Goal: Task Accomplishment & Management: Manage account settings

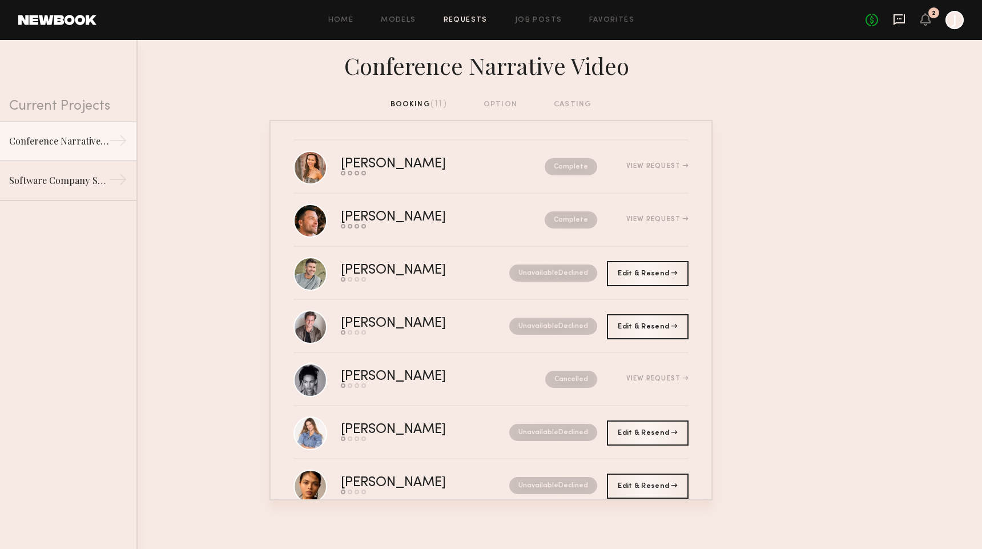
click at [896, 20] on icon at bounding box center [899, 19] width 13 height 13
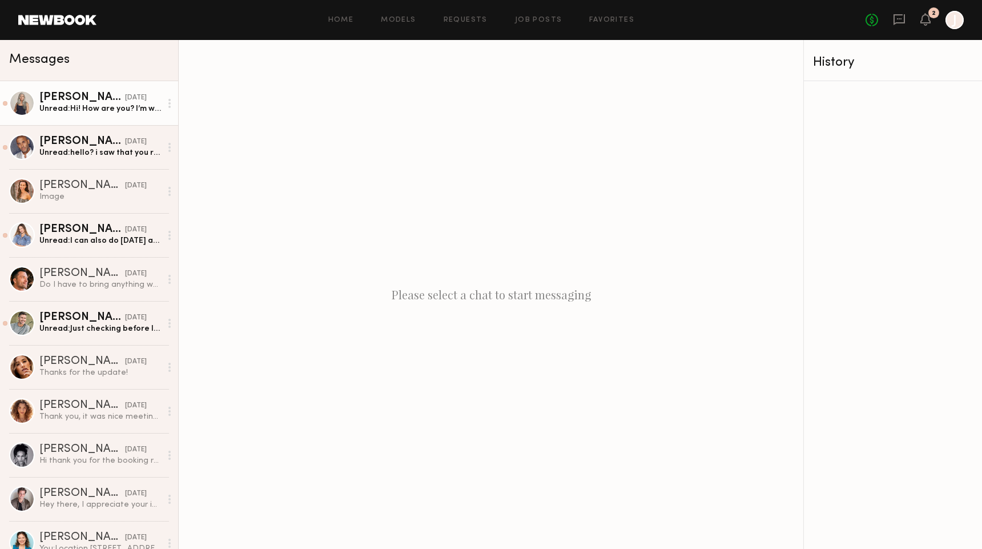
click at [107, 119] on link "Renita G. 09/08/2025 Unread: Hi! How are you? I’m wondering if the images from …" at bounding box center [89, 103] width 178 height 44
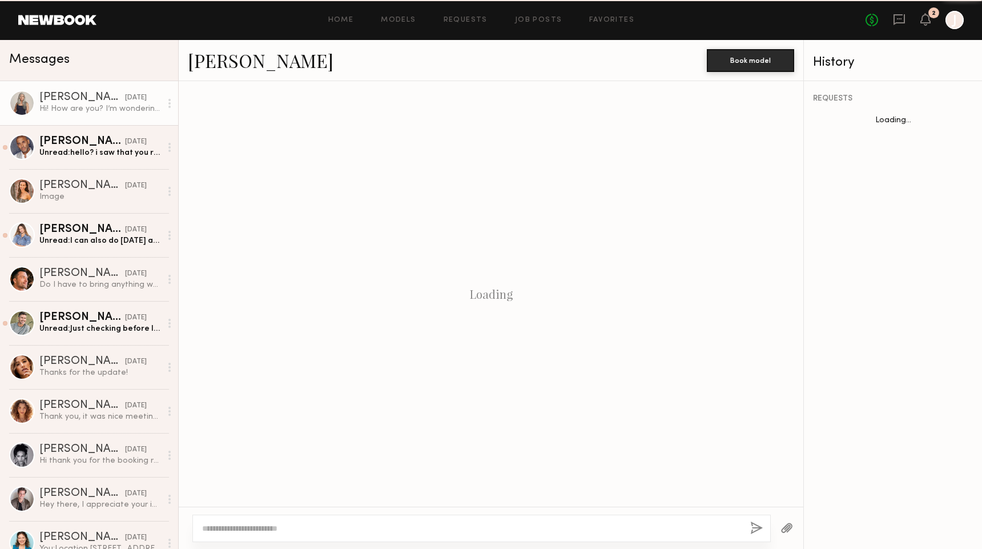
scroll to position [667, 0]
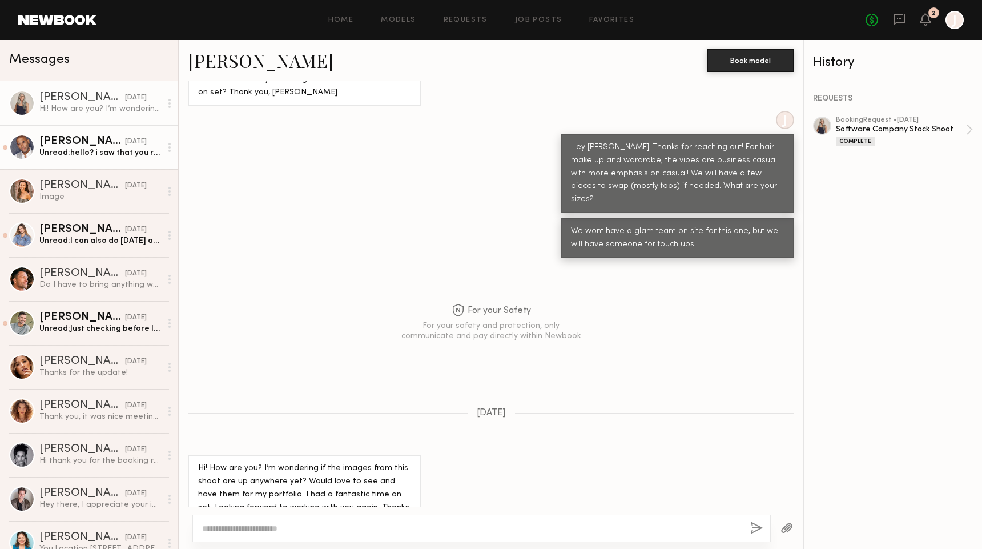
click at [75, 153] on div "Unread: hello? i saw that you read my last message. this job was completed over…" at bounding box center [100, 152] width 122 height 11
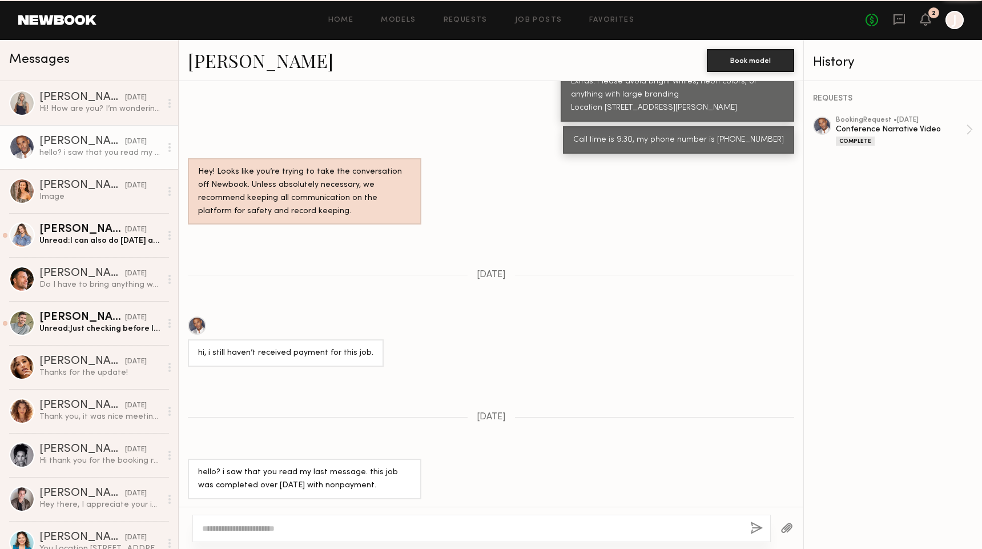
scroll to position [921, 0]
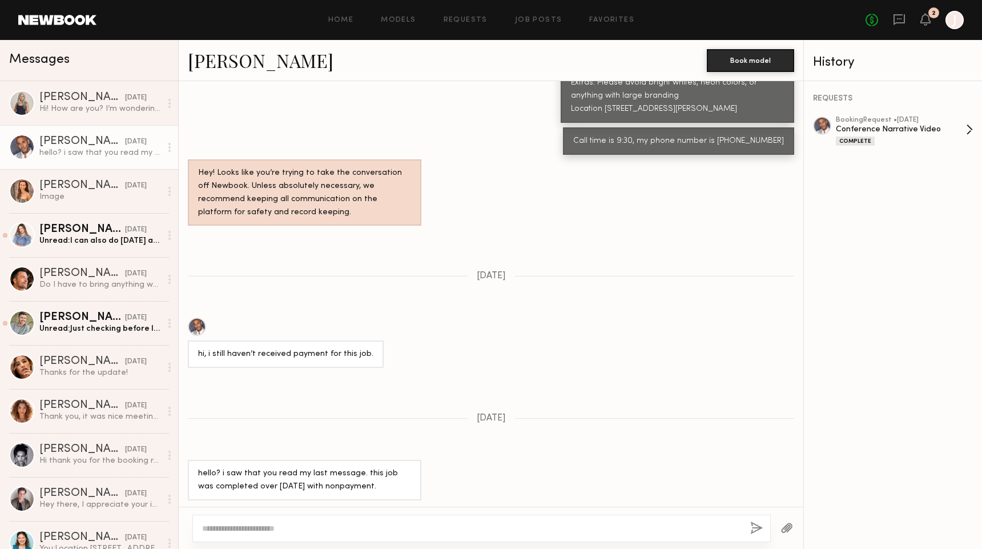
click at [945, 124] on div "Conference Narrative Video" at bounding box center [901, 129] width 130 height 11
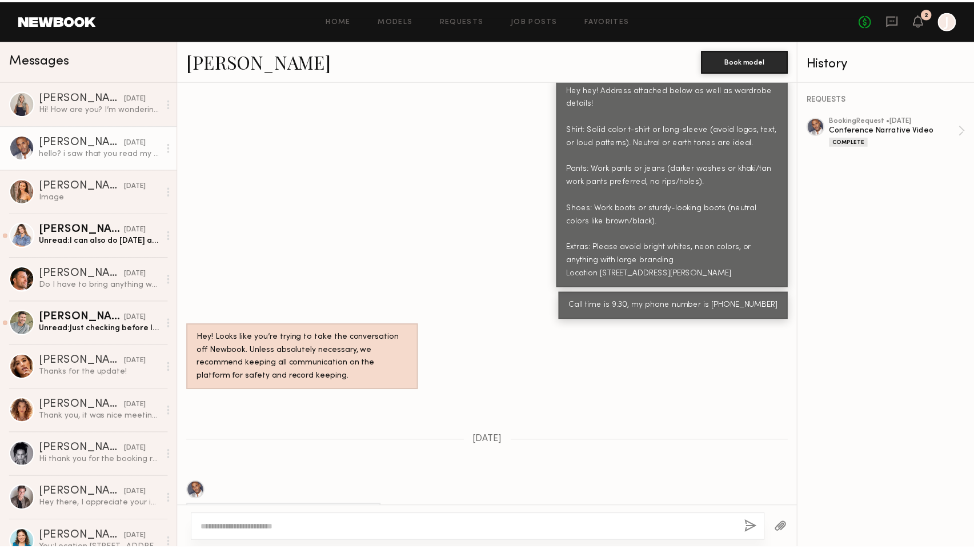
scroll to position [537, 0]
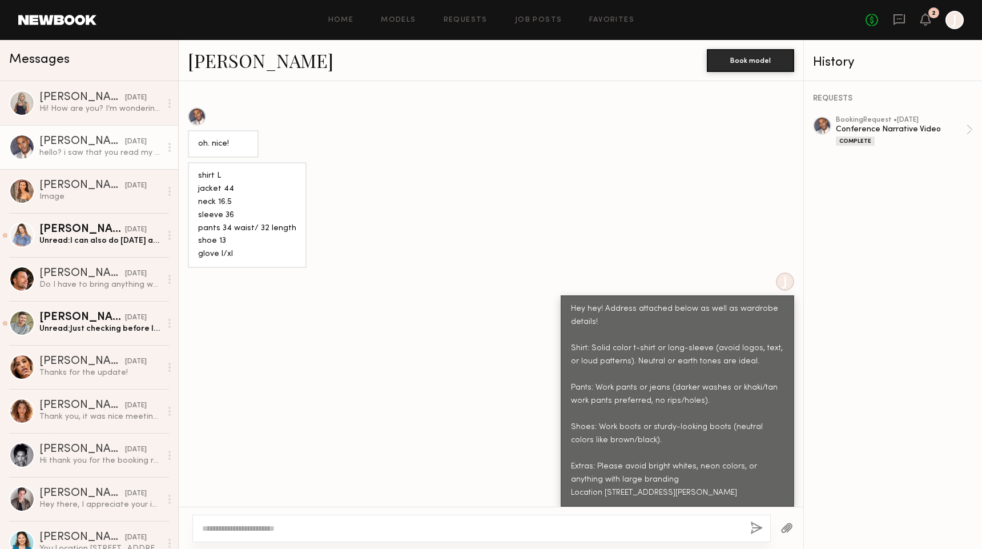
click at [881, 22] on div "No fees up to $5,000 2 J" at bounding box center [915, 20] width 98 height 18
click at [877, 21] on link "No fees up to $5,000" at bounding box center [872, 20] width 13 height 13
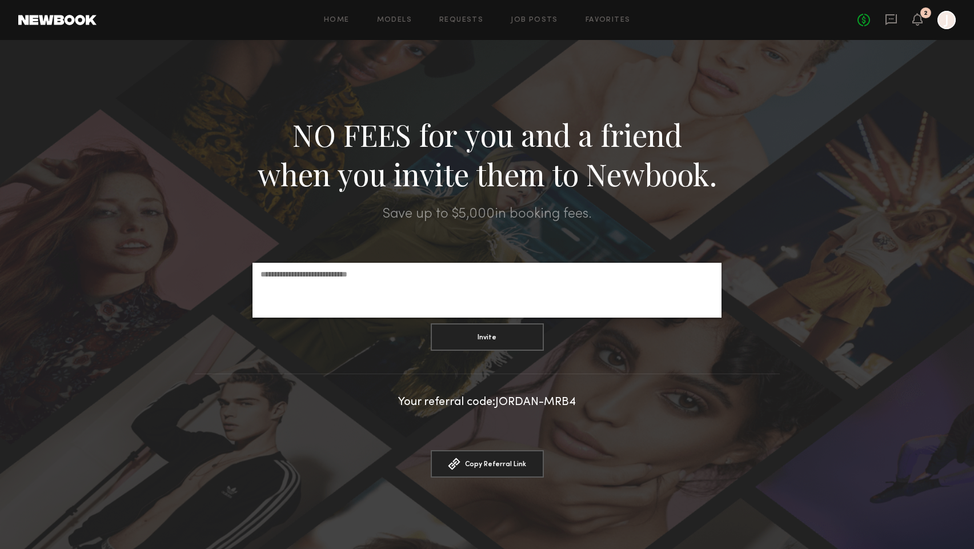
click at [903, 21] on div "No fees up to $5,000 2 J" at bounding box center [906, 20] width 98 height 18
click at [896, 21] on icon at bounding box center [890, 19] width 11 height 11
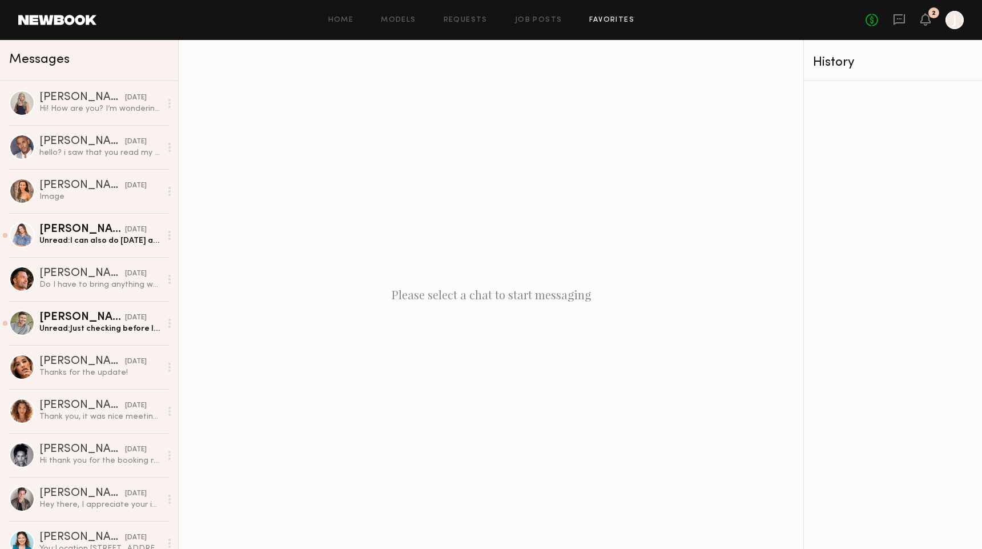
click at [600, 19] on link "Favorites" at bounding box center [611, 20] width 45 height 7
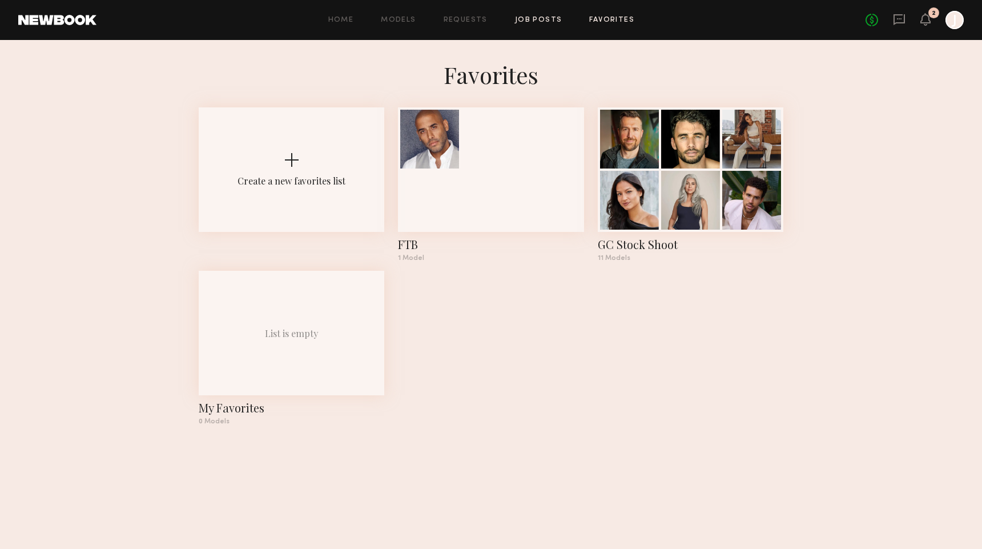
click at [544, 19] on link "Job Posts" at bounding box center [538, 20] width 47 height 7
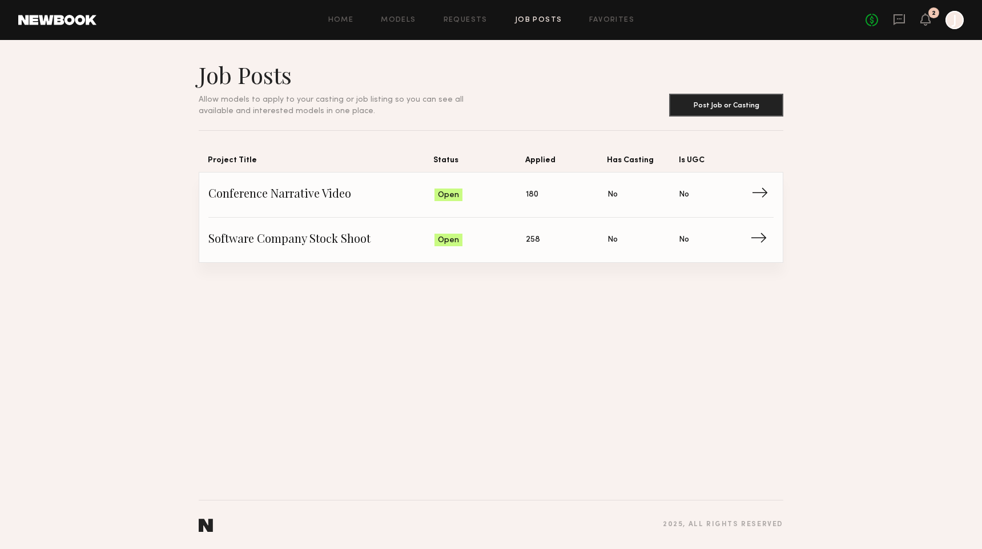
click at [332, 187] on span "Conference Narrative Video" at bounding box center [321, 194] width 226 height 17
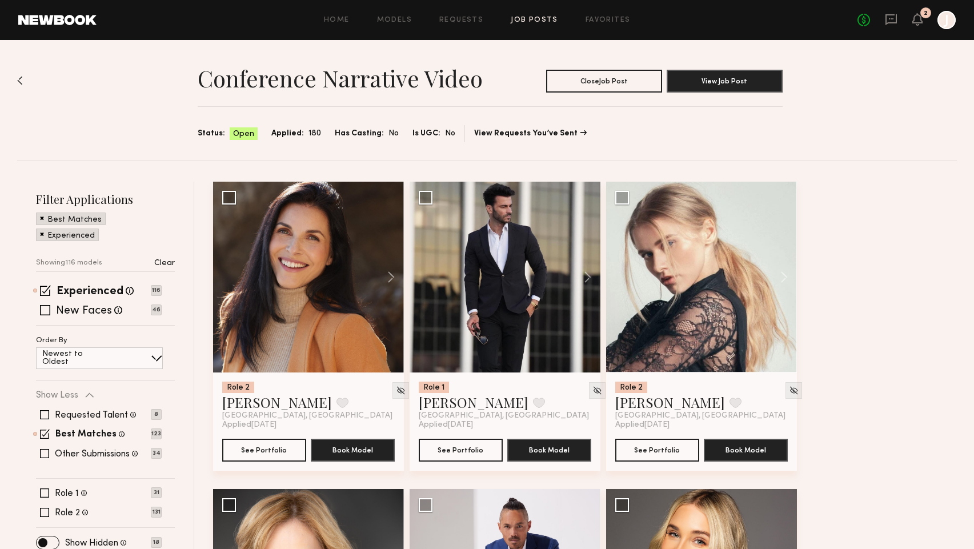
scroll to position [2, 0]
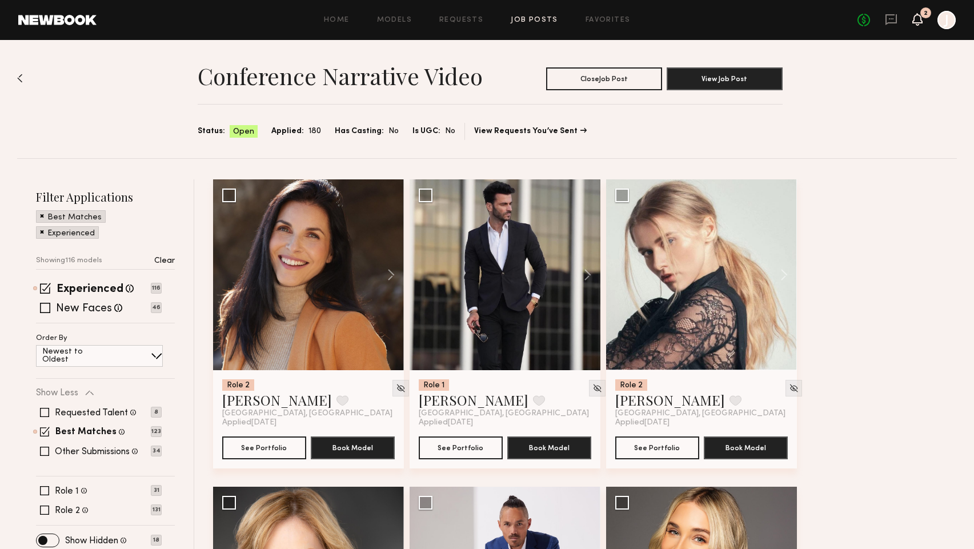
click at [919, 24] on icon at bounding box center [917, 19] width 10 height 13
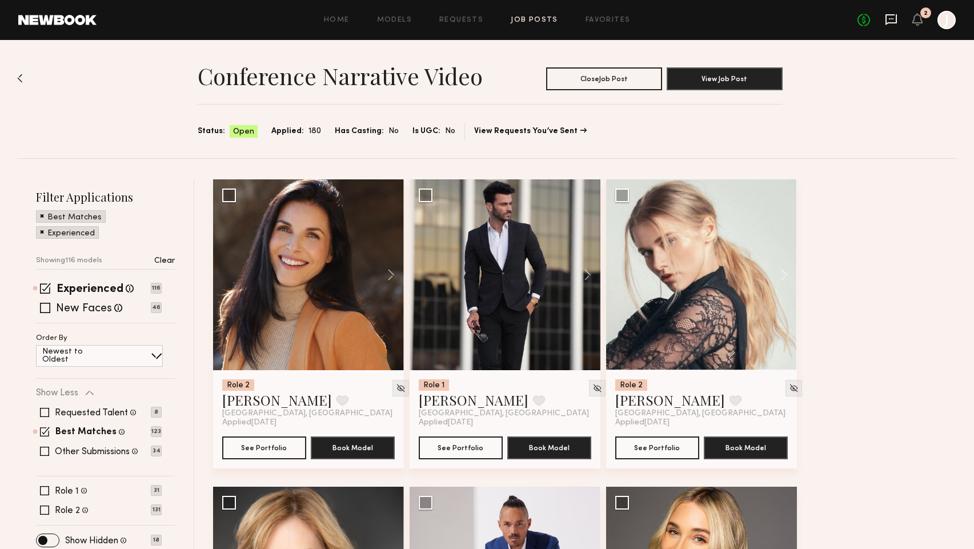
click at [886, 21] on icon at bounding box center [890, 19] width 11 height 11
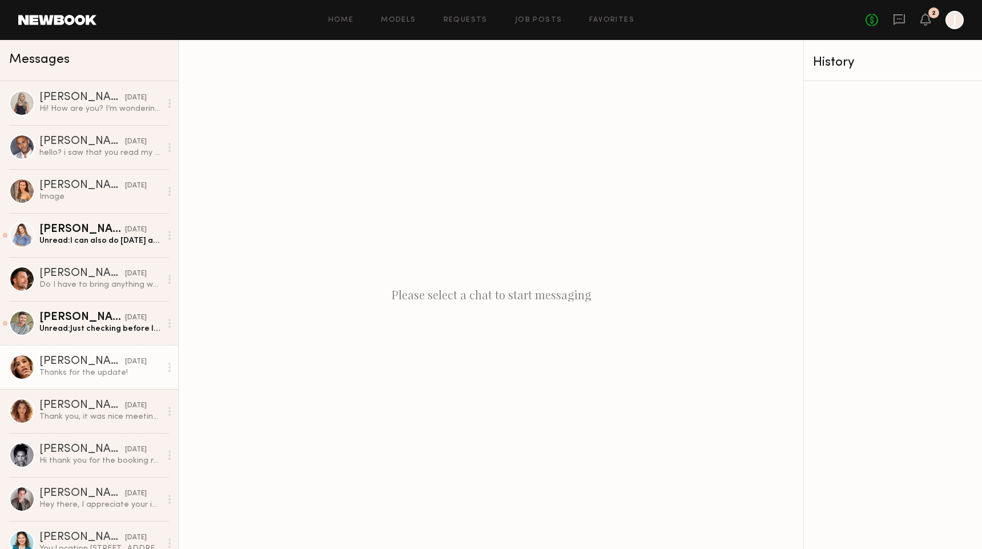
click at [92, 373] on div "Thanks for the update!" at bounding box center [100, 372] width 122 height 11
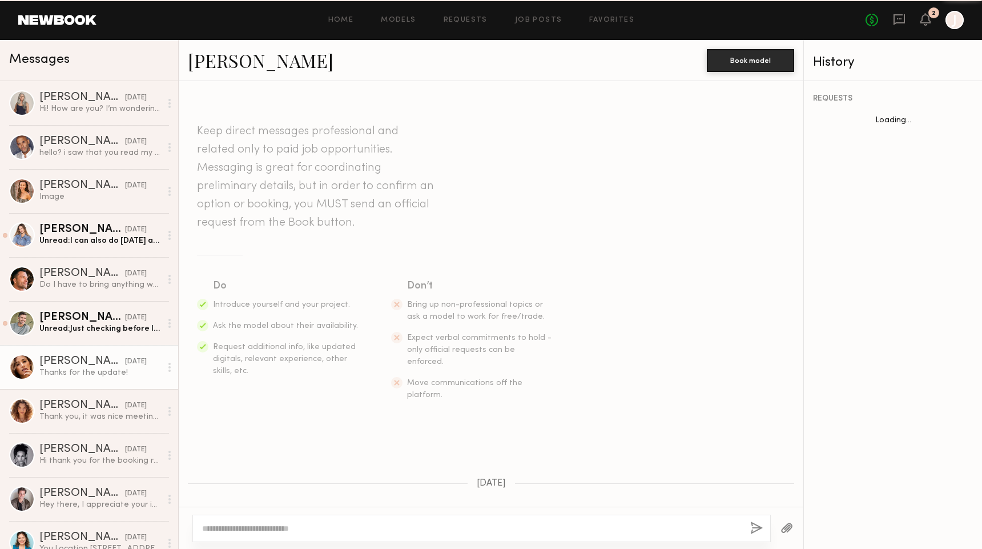
scroll to position [736, 0]
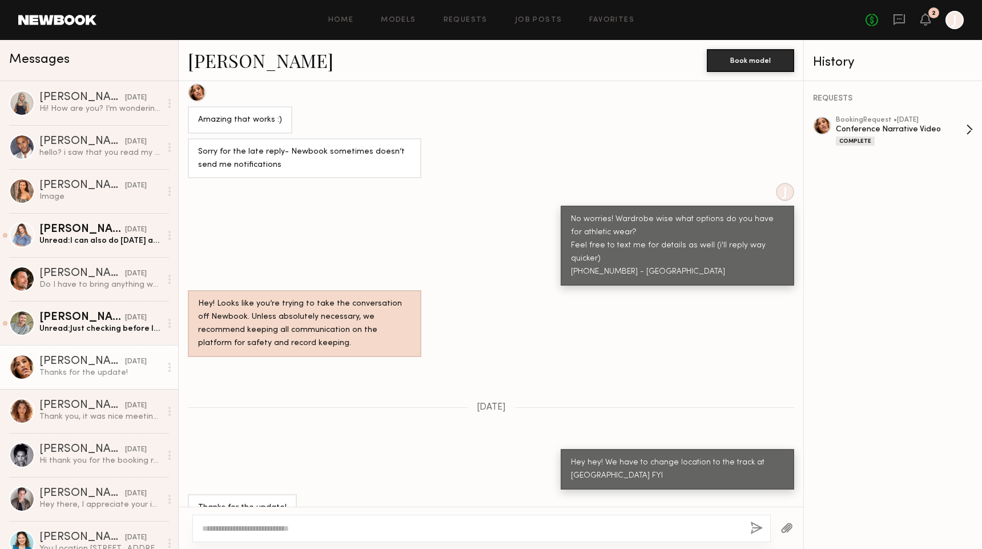
click at [919, 136] on div "Complete" at bounding box center [901, 141] width 130 height 10
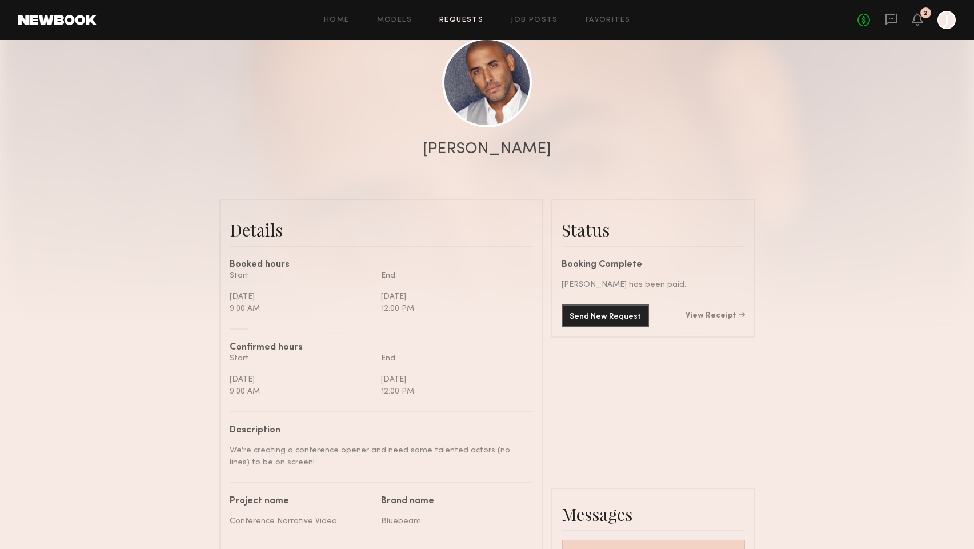
scroll to position [203, 0]
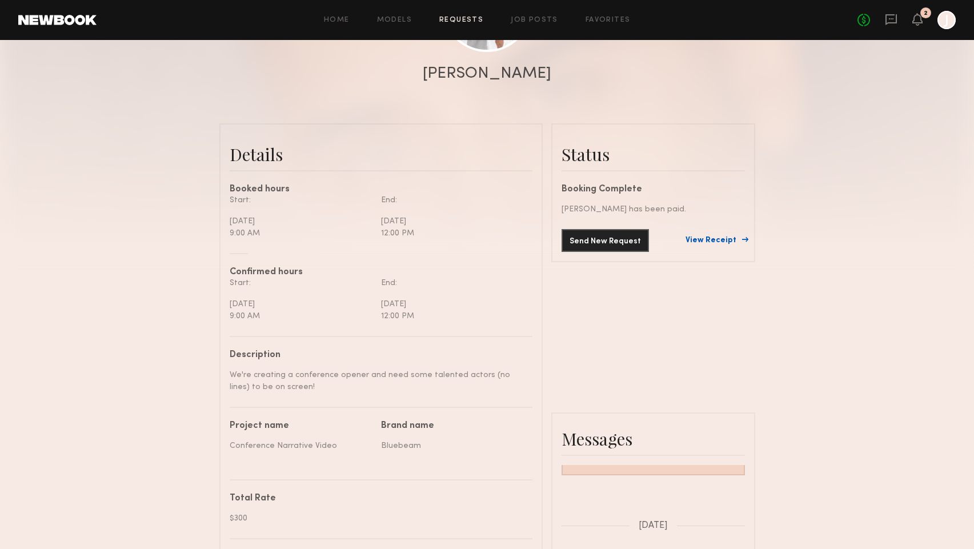
click at [723, 237] on link "View Receipt" at bounding box center [714, 240] width 59 height 8
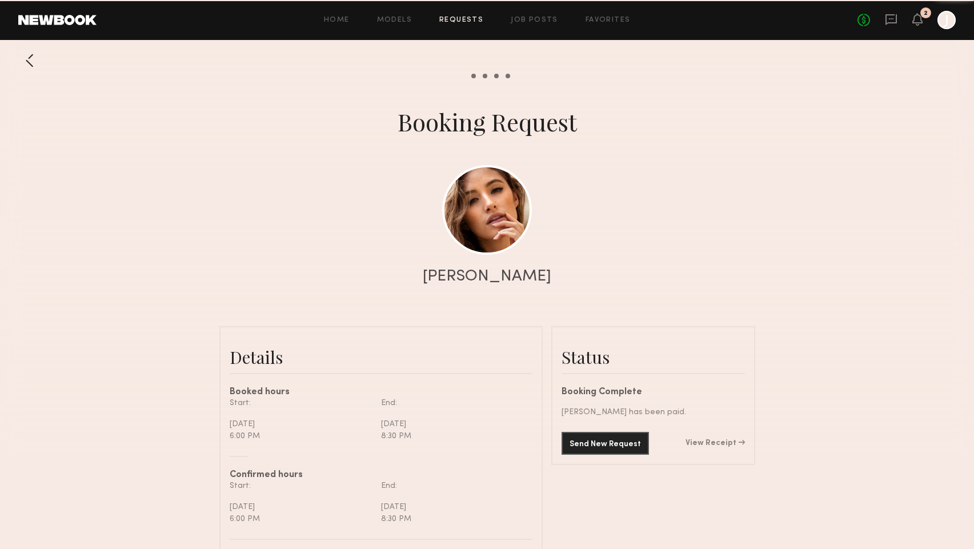
scroll to position [1112, 0]
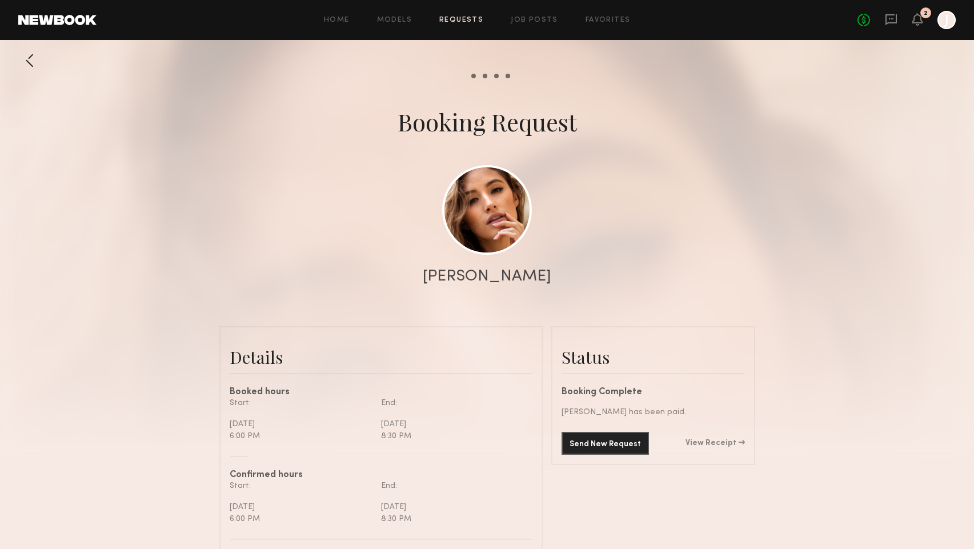
click at [714, 443] on link "View Receipt" at bounding box center [714, 443] width 59 height 8
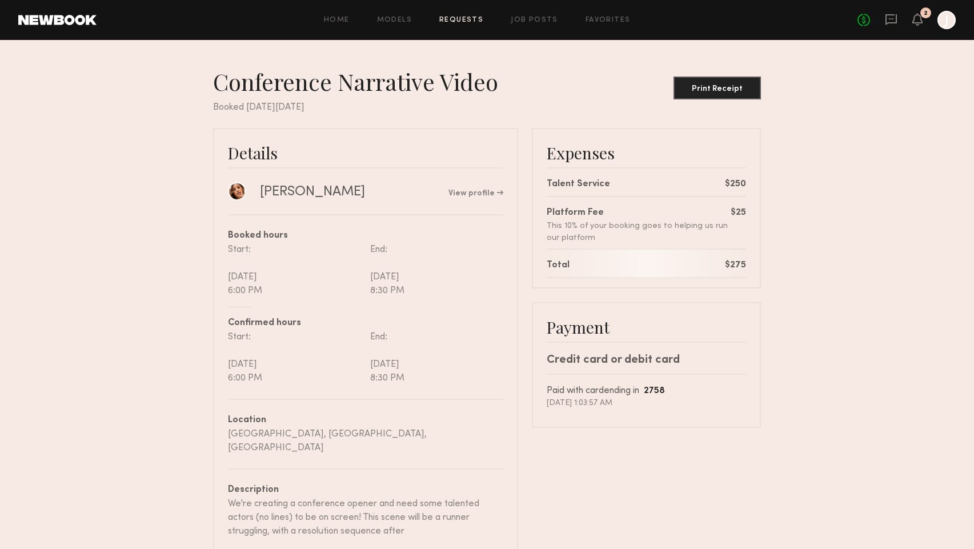
click at [674, 392] on div "Paid with card ending in 2758" at bounding box center [646, 391] width 199 height 14
click at [610, 364] on div "Credit card or debit card" at bounding box center [646, 360] width 199 height 17
click at [618, 395] on div "Paid with card ending in 2758" at bounding box center [646, 391] width 199 height 14
click at [722, 90] on div "Print Receipt" at bounding box center [717, 89] width 78 height 8
